Goal: Information Seeking & Learning: Learn about a topic

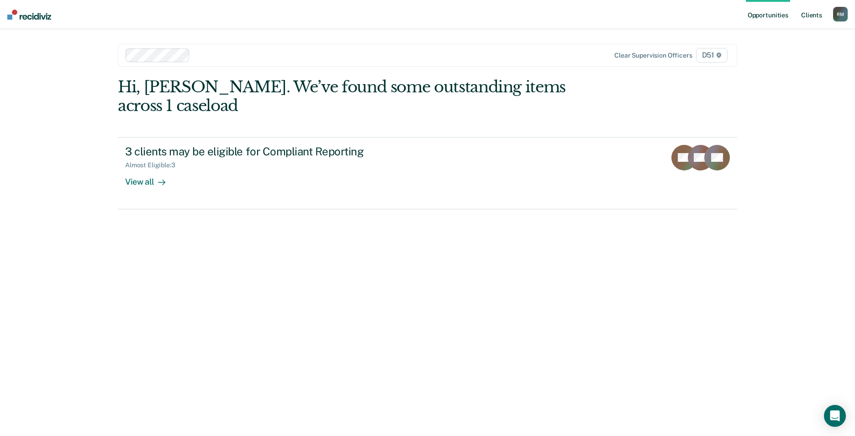
click at [806, 15] on link "Client s" at bounding box center [811, 14] width 25 height 29
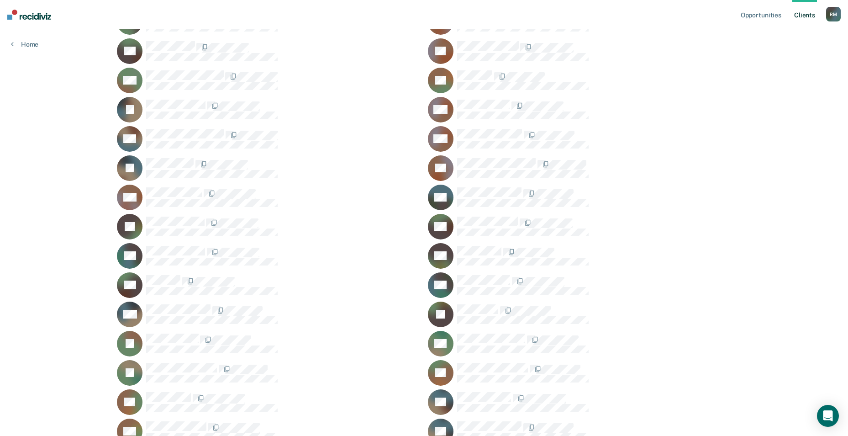
scroll to position [183, 0]
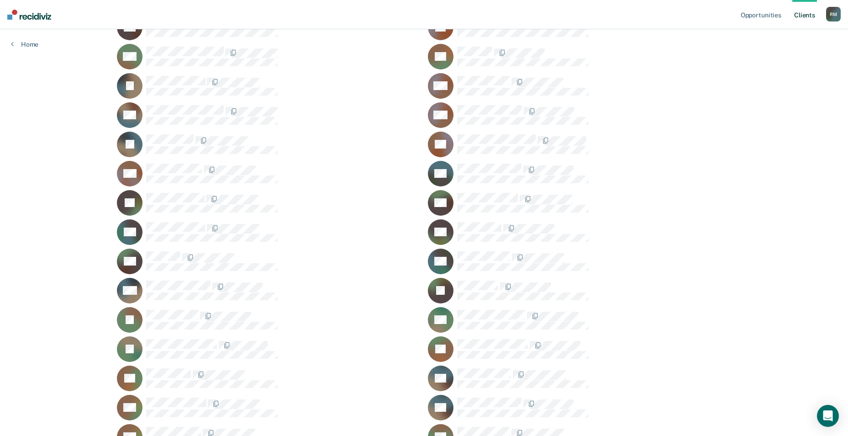
click at [154, 250] on div "SH" at bounding box center [268, 261] width 303 height 26
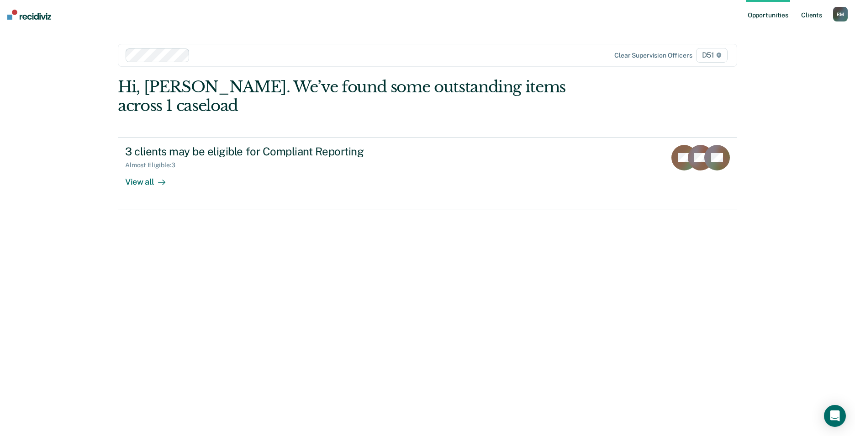
click at [807, 16] on link "Client s" at bounding box center [811, 14] width 25 height 29
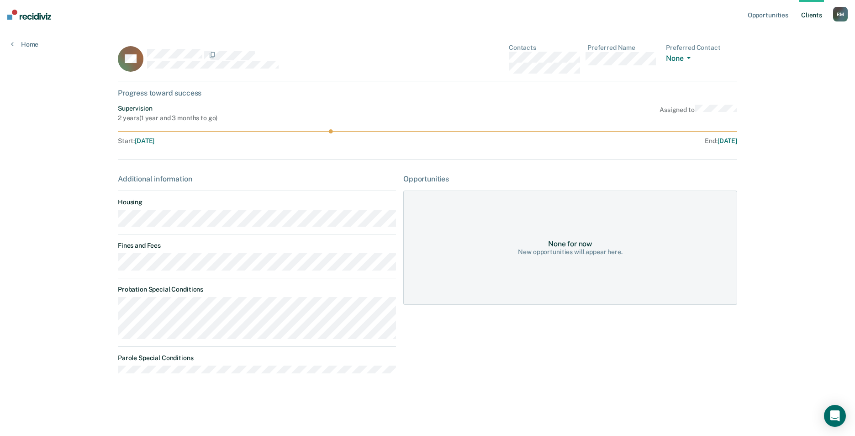
click at [811, 10] on link "Client s" at bounding box center [811, 14] width 25 height 29
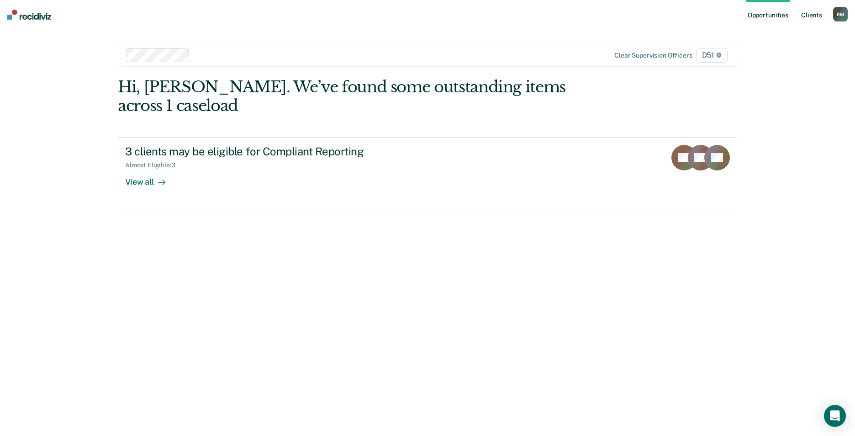
click at [809, 13] on link "Client s" at bounding box center [811, 14] width 25 height 29
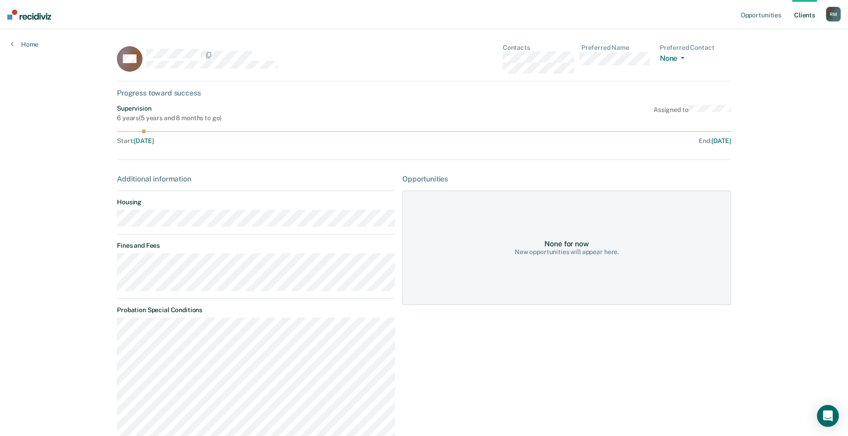
click at [807, 16] on link "Client s" at bounding box center [805, 14] width 25 height 29
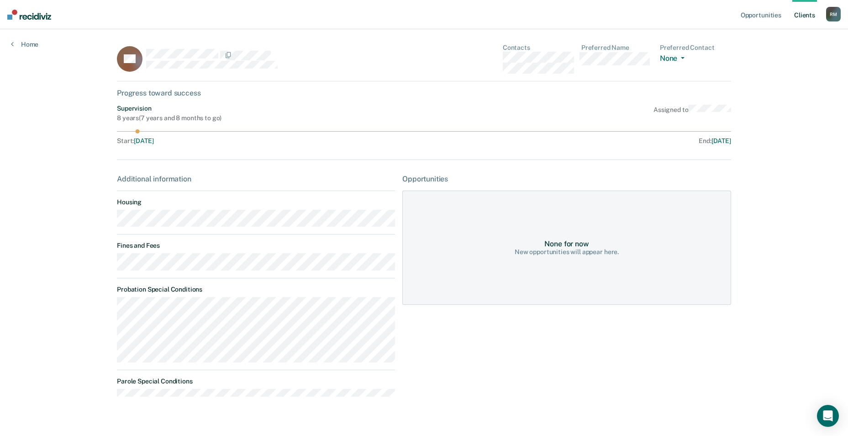
click at [802, 9] on link "Client s" at bounding box center [805, 14] width 25 height 29
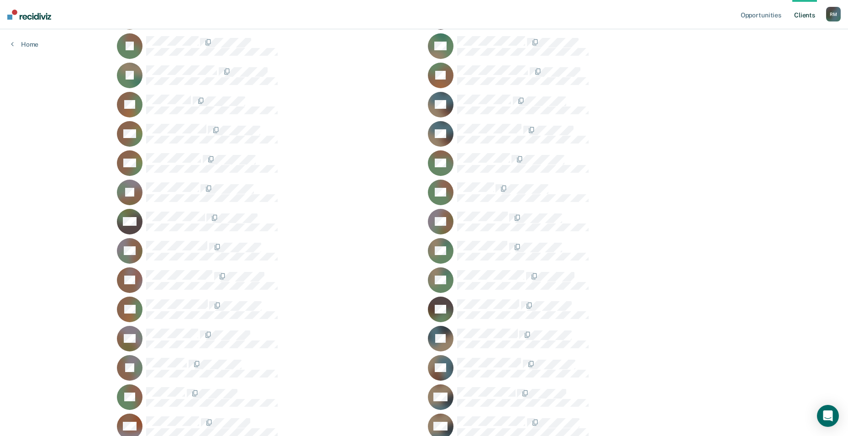
scroll to position [457, 0]
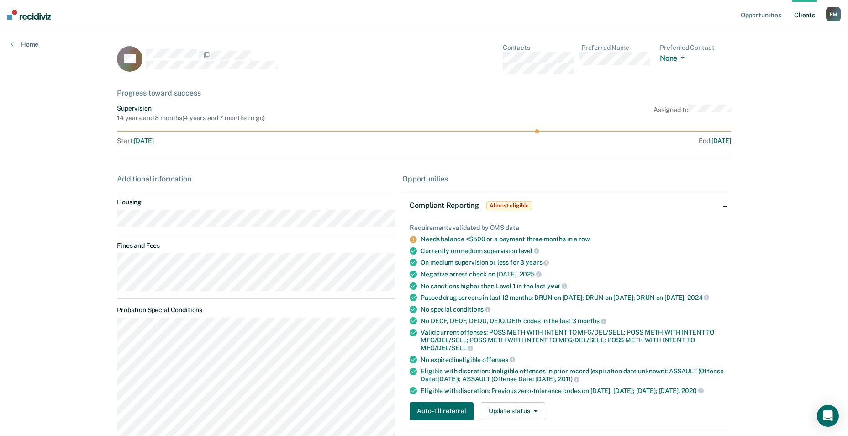
click at [811, 16] on link "Client s" at bounding box center [805, 14] width 25 height 29
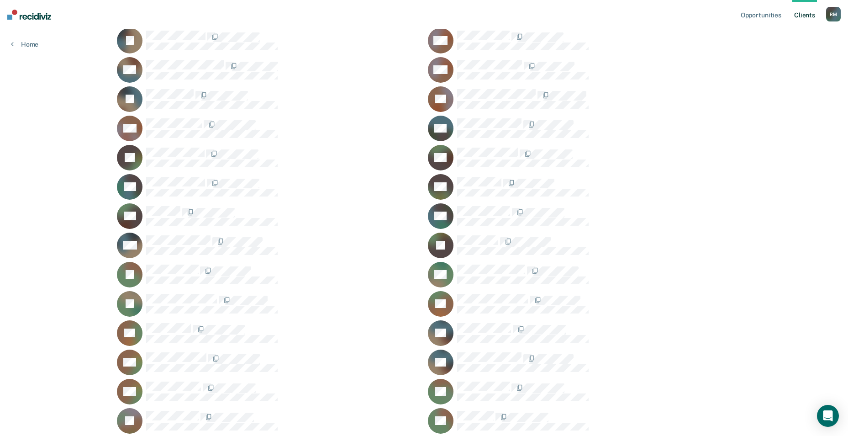
scroll to position [274, 0]
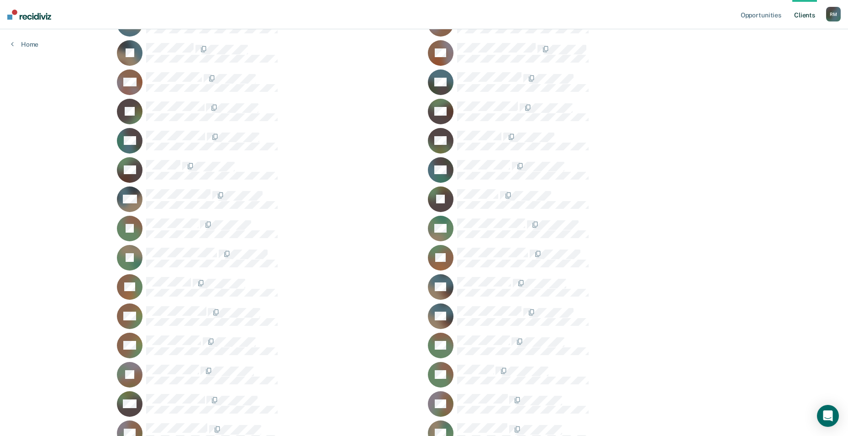
click at [481, 216] on div "AK" at bounding box center [579, 229] width 303 height 26
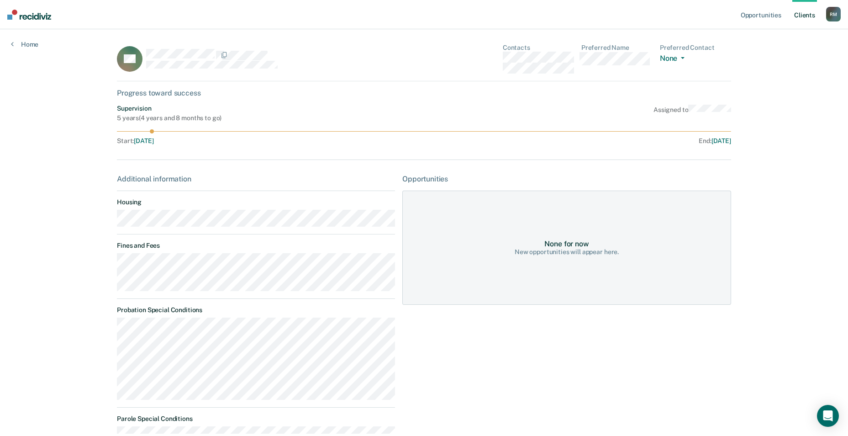
click at [805, 6] on link "Client s" at bounding box center [805, 14] width 25 height 29
